Goal: Information Seeking & Learning: Learn about a topic

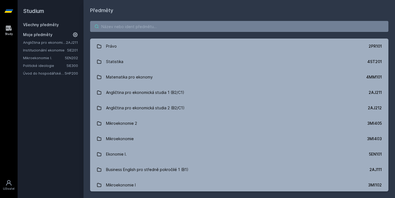
click at [275, 29] on input "search" at bounding box center [239, 26] width 299 height 11
paste input "5HP302"
type input "5HP302"
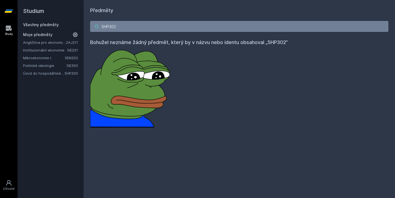
click at [381, 26] on input "5HP302" at bounding box center [239, 26] width 299 height 11
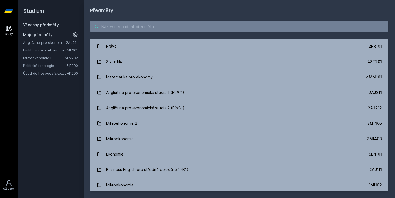
paste input "5EN420"
type input "5EN420"
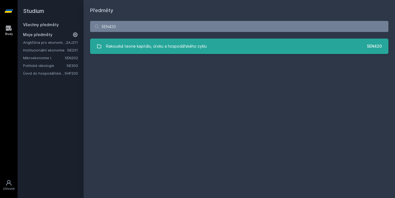
click at [275, 43] on link "Rakouská teorie kapitálu, úroku a hospodářského cyklu 5EN420" at bounding box center [239, 45] width 299 height 15
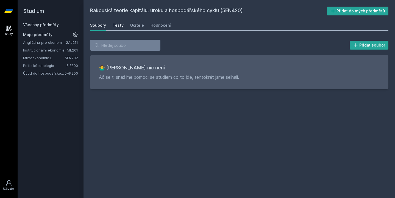
click at [122, 26] on div "Testy" at bounding box center [118, 25] width 11 height 5
click at [128, 26] on div "Soubory Testy Učitelé Hodnocení" at bounding box center [239, 25] width 299 height 11
click at [136, 24] on div "Učitelé" at bounding box center [137, 25] width 14 height 5
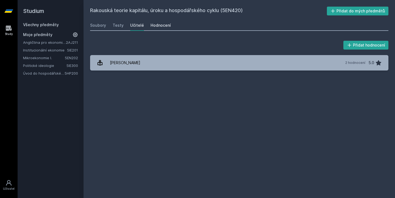
click at [161, 24] on div "Hodnocení" at bounding box center [161, 25] width 20 height 5
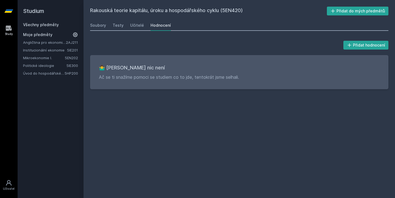
click at [123, 25] on div "Soubory Testy Učitelé Hodnocení" at bounding box center [239, 25] width 299 height 11
click at [118, 25] on div "Testy" at bounding box center [118, 25] width 11 height 5
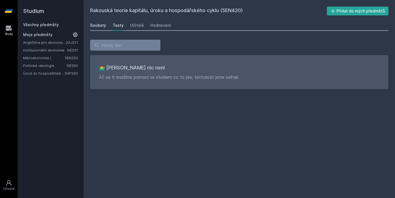
click at [100, 28] on div "Soubory" at bounding box center [98, 25] width 16 height 5
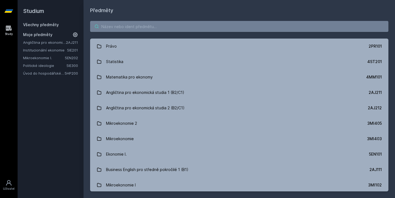
click at [201, 27] on input "search" at bounding box center [239, 26] width 299 height 11
paste input "5HP420"
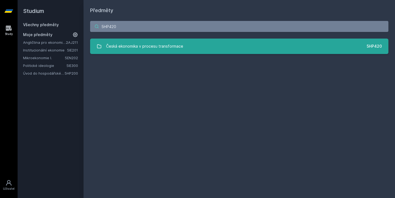
type input "5HP420"
click at [194, 46] on link "Česká ekonomika v procesu transformace 5HP420" at bounding box center [239, 45] width 299 height 15
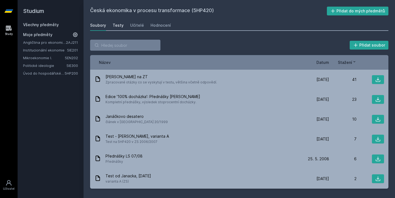
click at [113, 26] on div "Testy" at bounding box center [118, 25] width 11 height 5
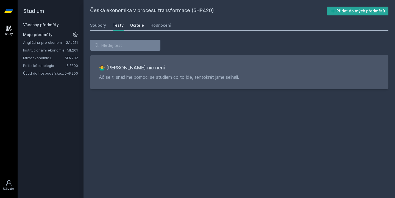
click at [131, 26] on div "Učitelé" at bounding box center [137, 25] width 14 height 5
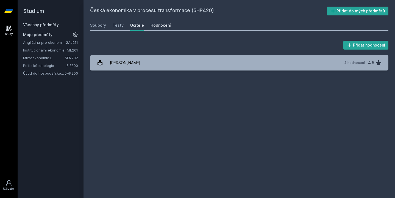
click at [159, 25] on div "Hodnocení" at bounding box center [161, 25] width 20 height 5
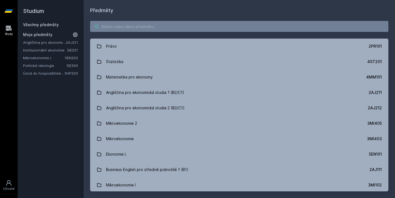
click at [192, 25] on input "search" at bounding box center [239, 26] width 299 height 11
paste input "5HP402"
type input "5HP402"
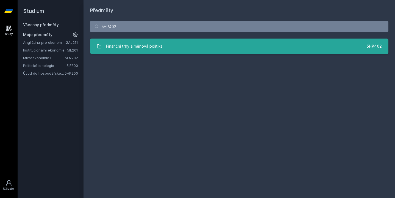
click at [191, 47] on link "Finanční trhy a měnová politika 5HP402" at bounding box center [239, 45] width 299 height 15
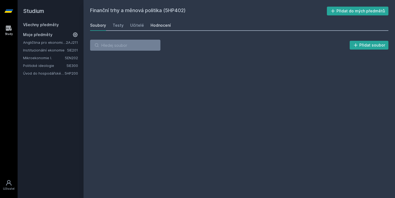
click at [156, 28] on link "Hodnocení" at bounding box center [161, 25] width 20 height 11
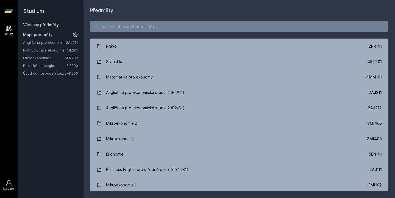
click at [291, 27] on input "search" at bounding box center [239, 26] width 299 height 11
paste input "5HP402"
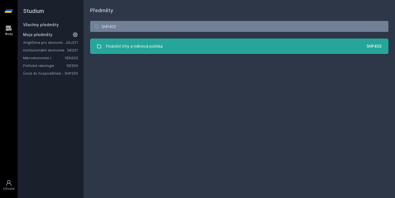
type input "5HP402"
click at [210, 51] on link "Finanční trhy a měnová politika 5HP402" at bounding box center [239, 45] width 299 height 15
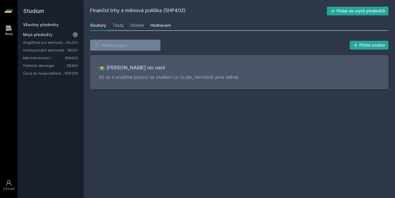
click at [154, 26] on div "Hodnocení" at bounding box center [161, 25] width 20 height 5
